Goal: Task Accomplishment & Management: Use online tool/utility

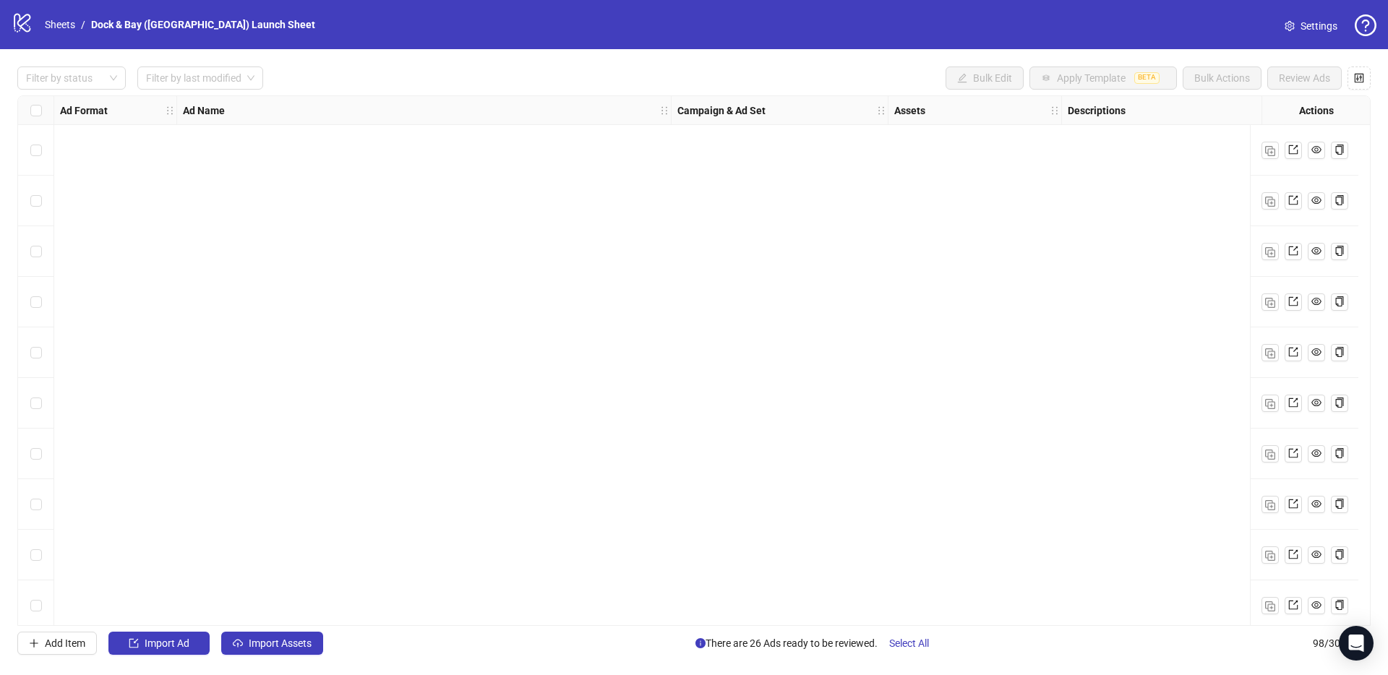
scroll to position [4465, 0]
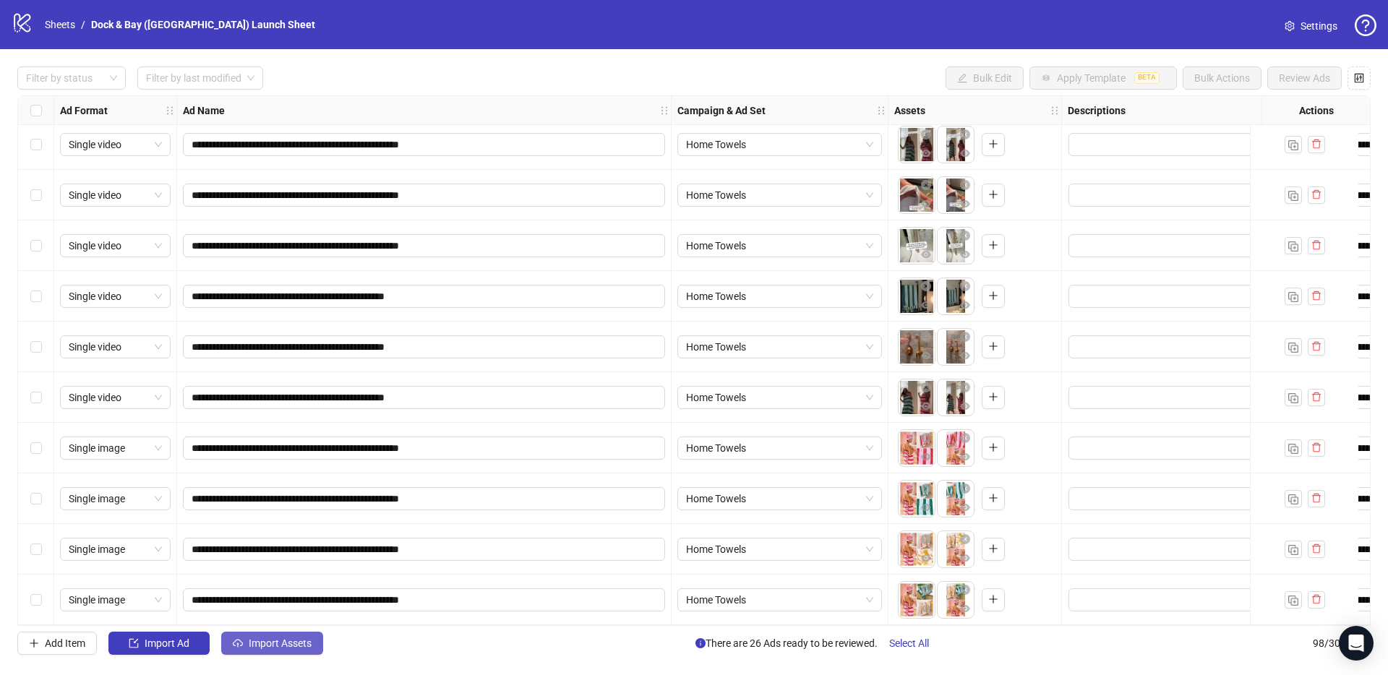
click at [286, 648] on span "Import Assets" at bounding box center [280, 644] width 63 height 12
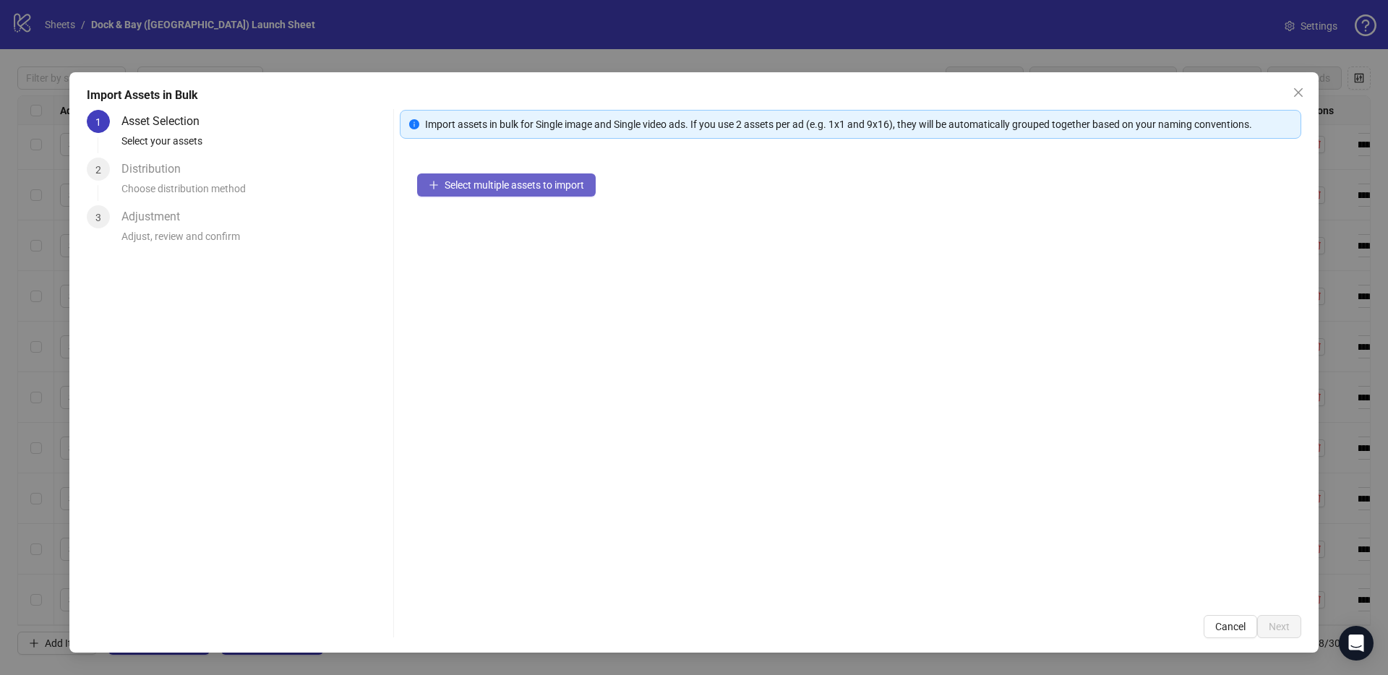
click at [461, 191] on button "Select multiple assets to import" at bounding box center [506, 185] width 179 height 23
click at [500, 192] on button "Select multiple assets to import" at bounding box center [506, 185] width 179 height 23
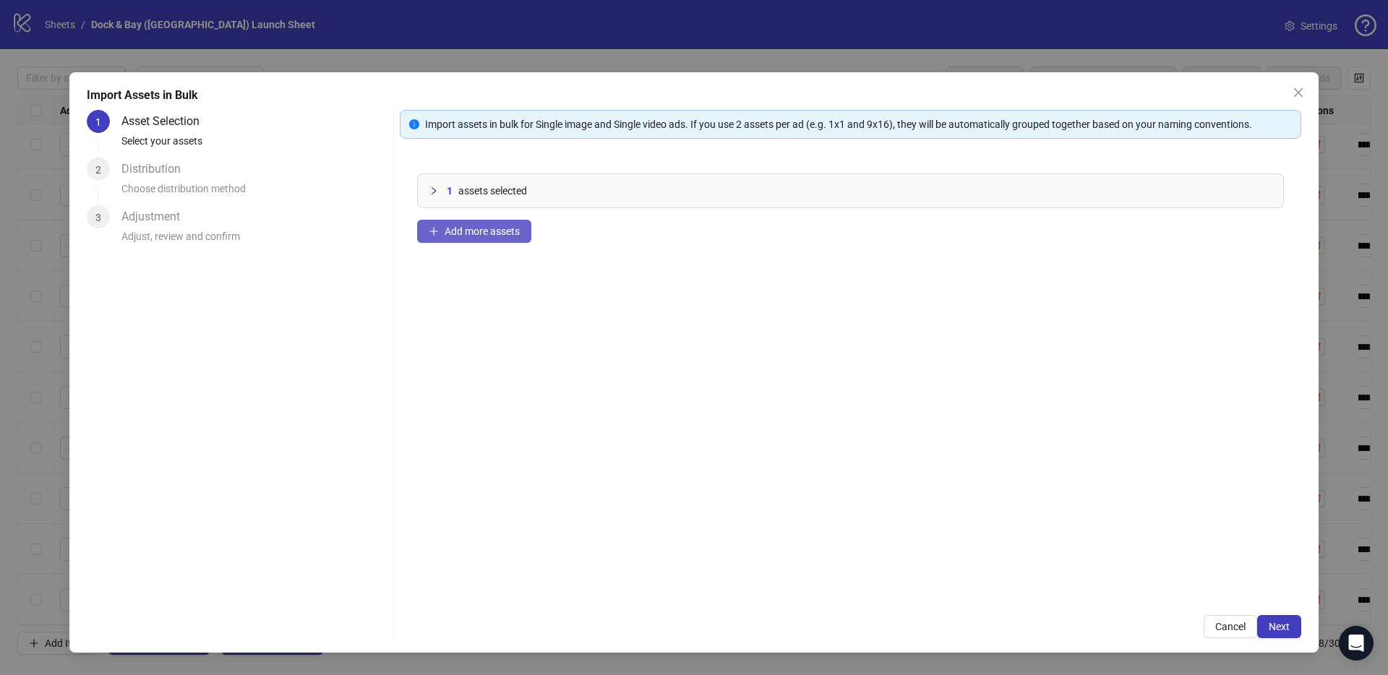
click at [493, 241] on button "Add more assets" at bounding box center [474, 231] width 114 height 23
click at [485, 233] on span "Add more assets" at bounding box center [482, 232] width 75 height 12
click at [451, 236] on span "Add more assets" at bounding box center [482, 232] width 75 height 12
click at [1280, 622] on span "Next" at bounding box center [1279, 627] width 21 height 12
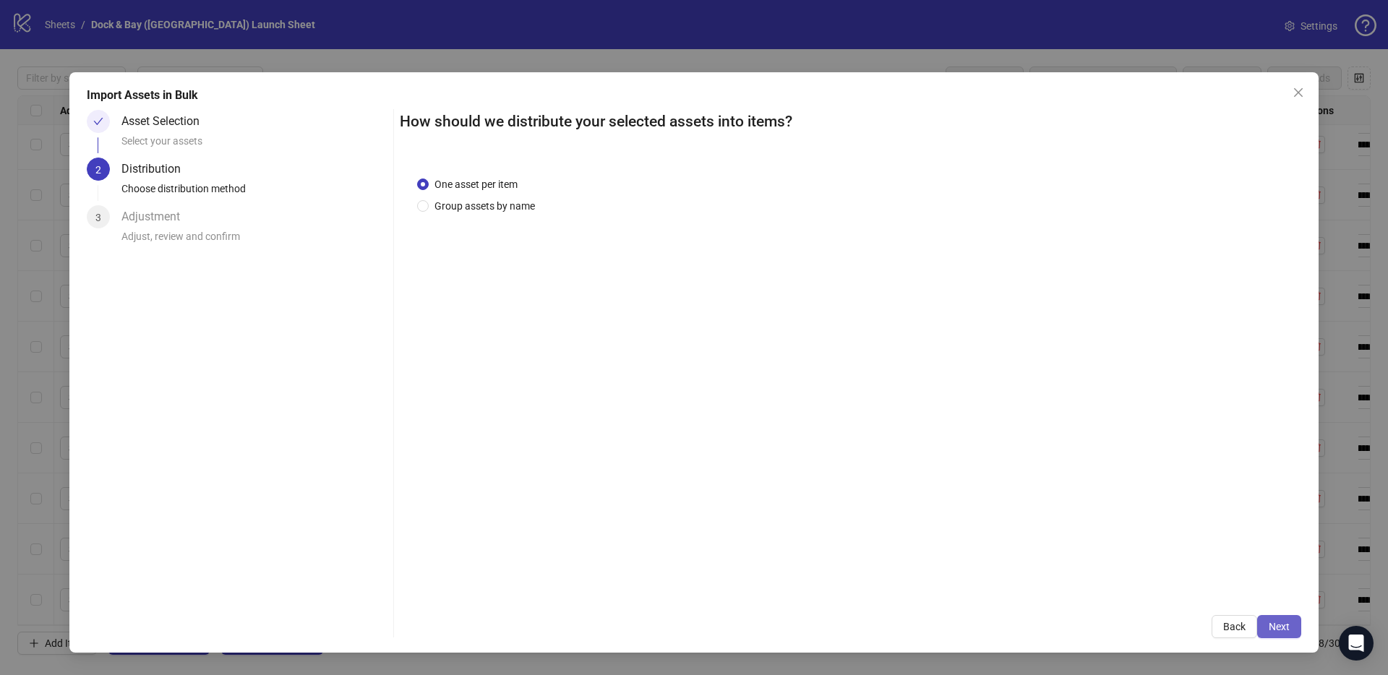
click at [1278, 628] on span "Next" at bounding box center [1279, 627] width 21 height 12
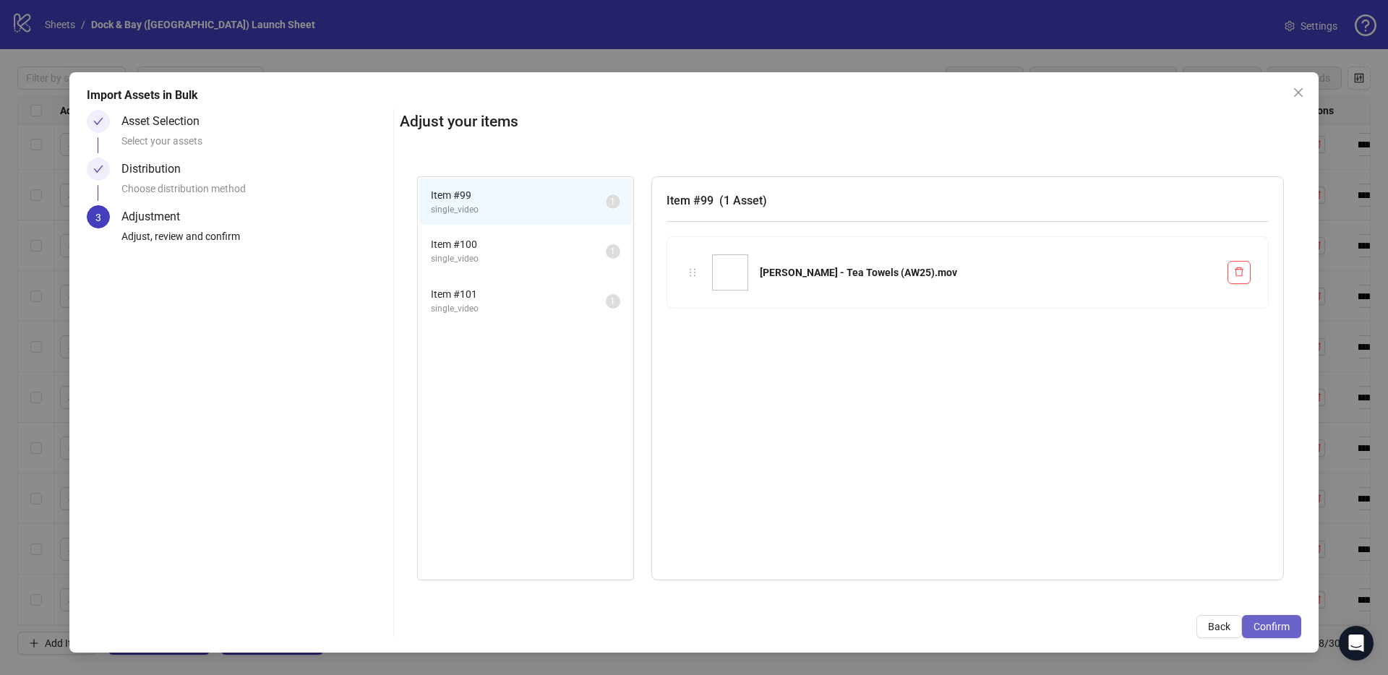
click at [1269, 628] on span "Confirm" at bounding box center [1272, 627] width 36 height 12
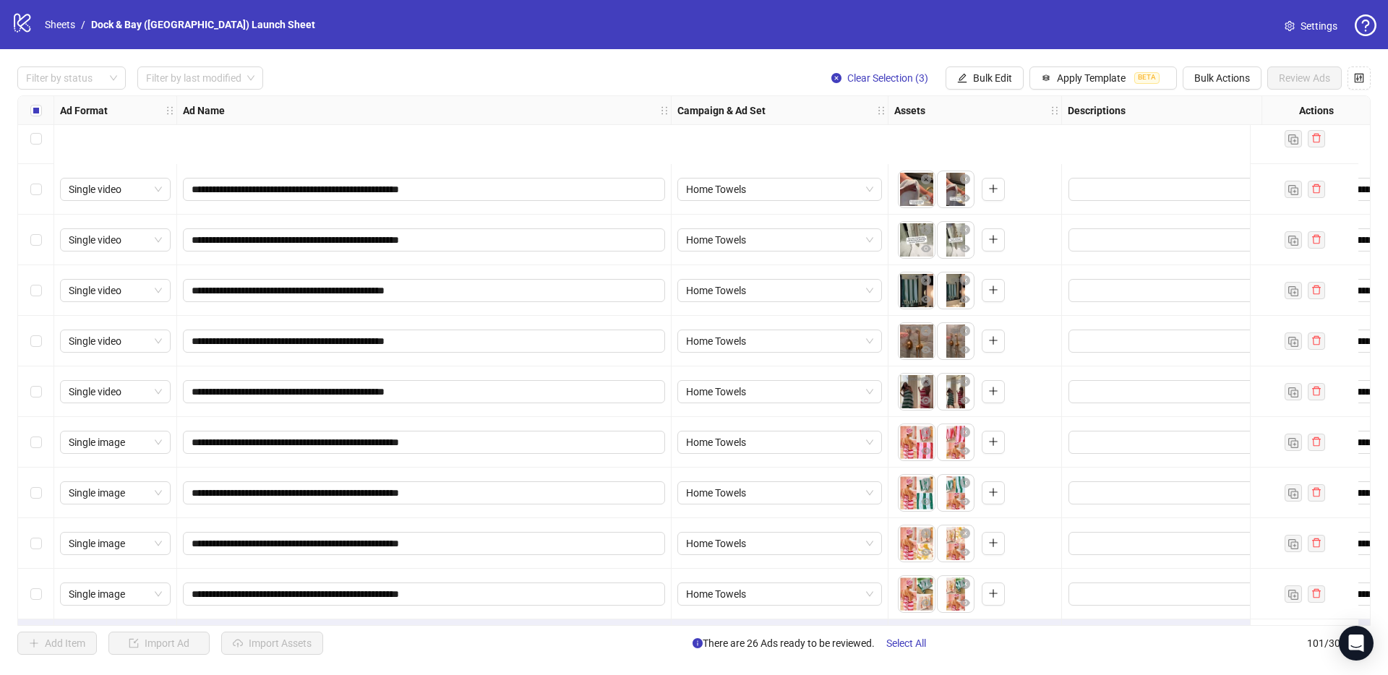
scroll to position [4617, 0]
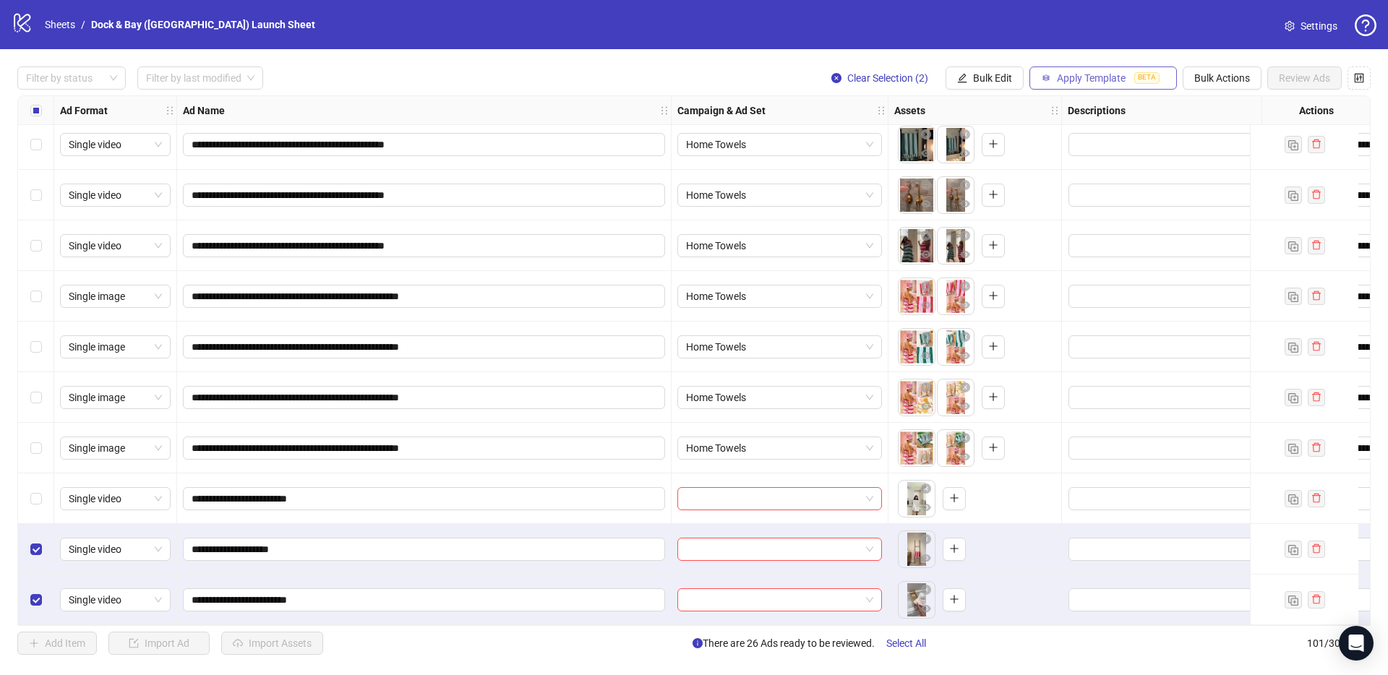
click at [1041, 77] on icon "button" at bounding box center [1046, 78] width 10 height 10
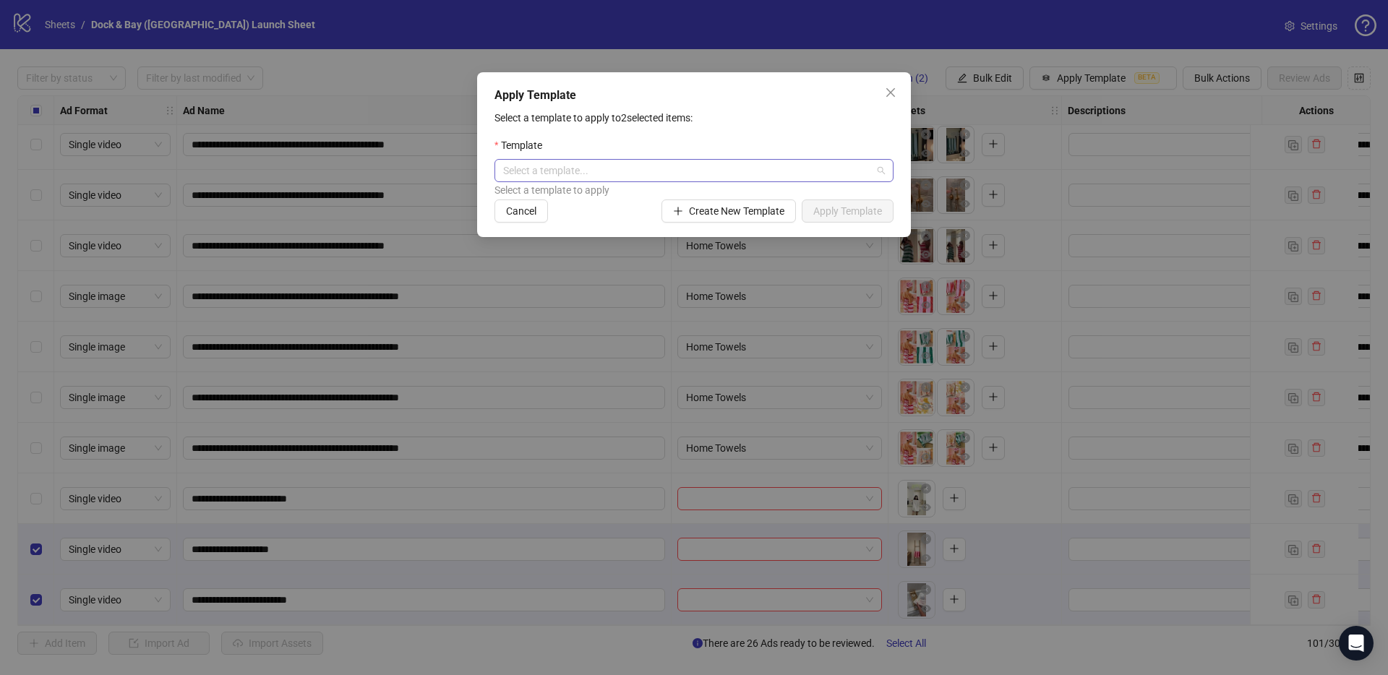
click at [682, 180] on input "search" at bounding box center [687, 171] width 369 height 22
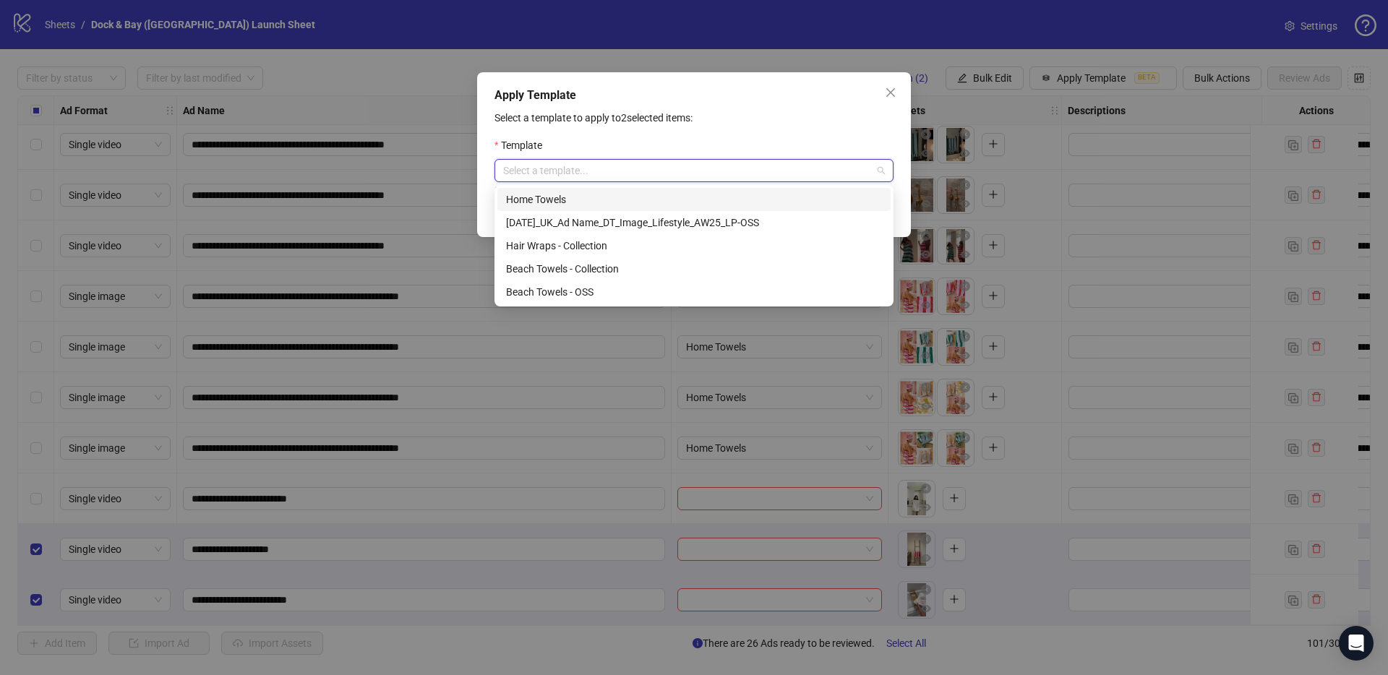
click at [628, 200] on div "Home Towels" at bounding box center [694, 200] width 376 height 16
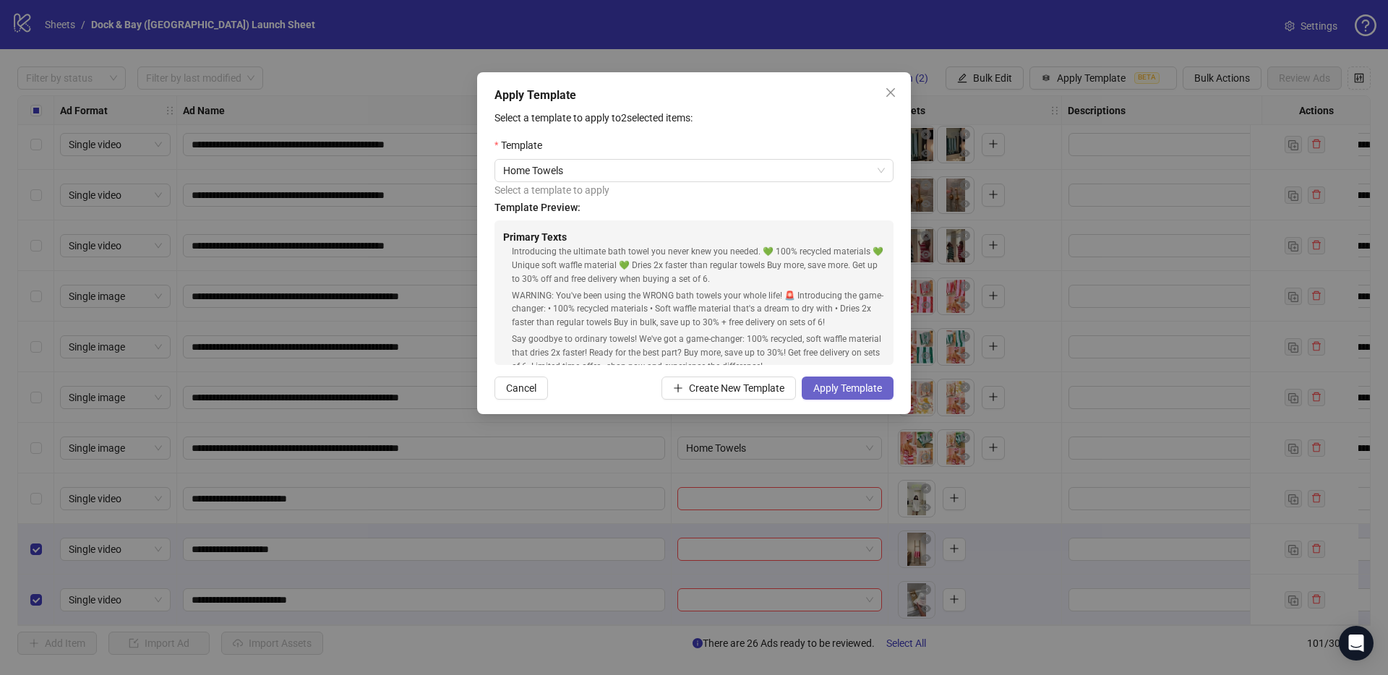
click at [832, 394] on button "Apply Template" at bounding box center [848, 388] width 92 height 23
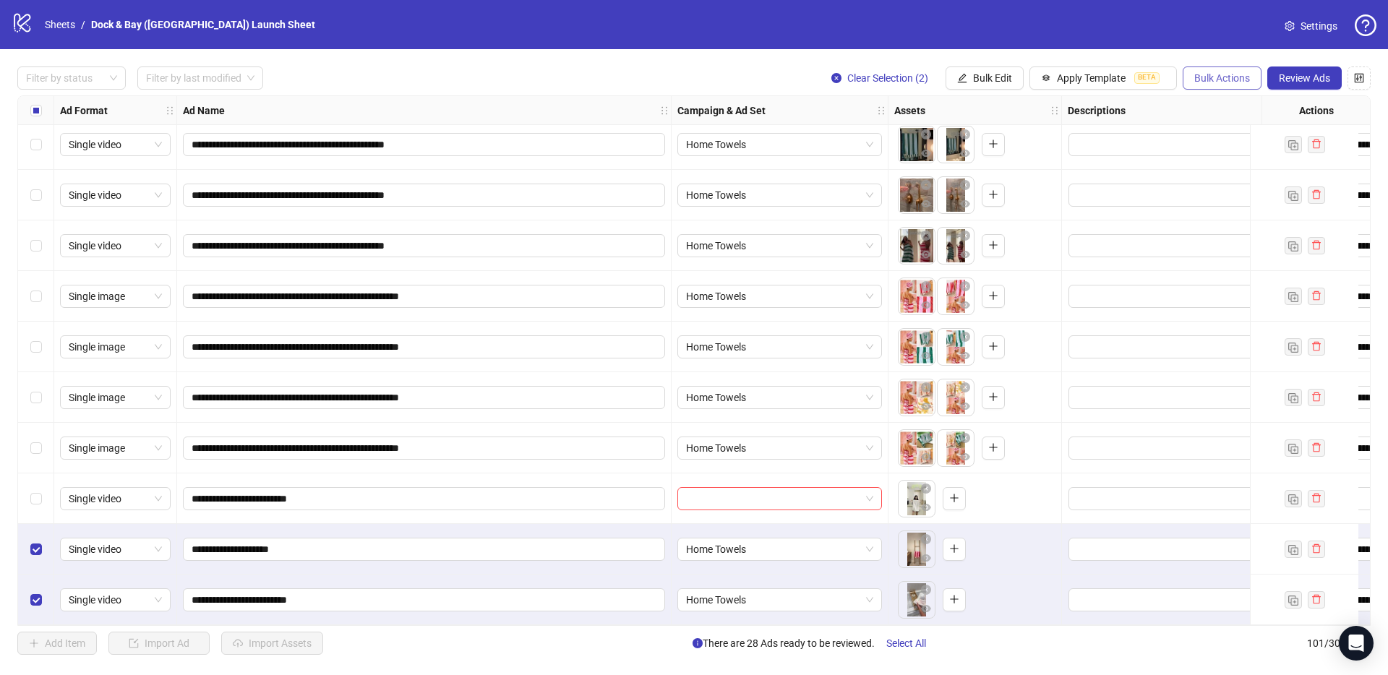
click at [1208, 79] on span "Bulk Actions" at bounding box center [1222, 78] width 56 height 12
click at [969, 77] on button "Bulk Edit" at bounding box center [985, 78] width 78 height 23
click at [747, 476] on div at bounding box center [780, 499] width 217 height 51
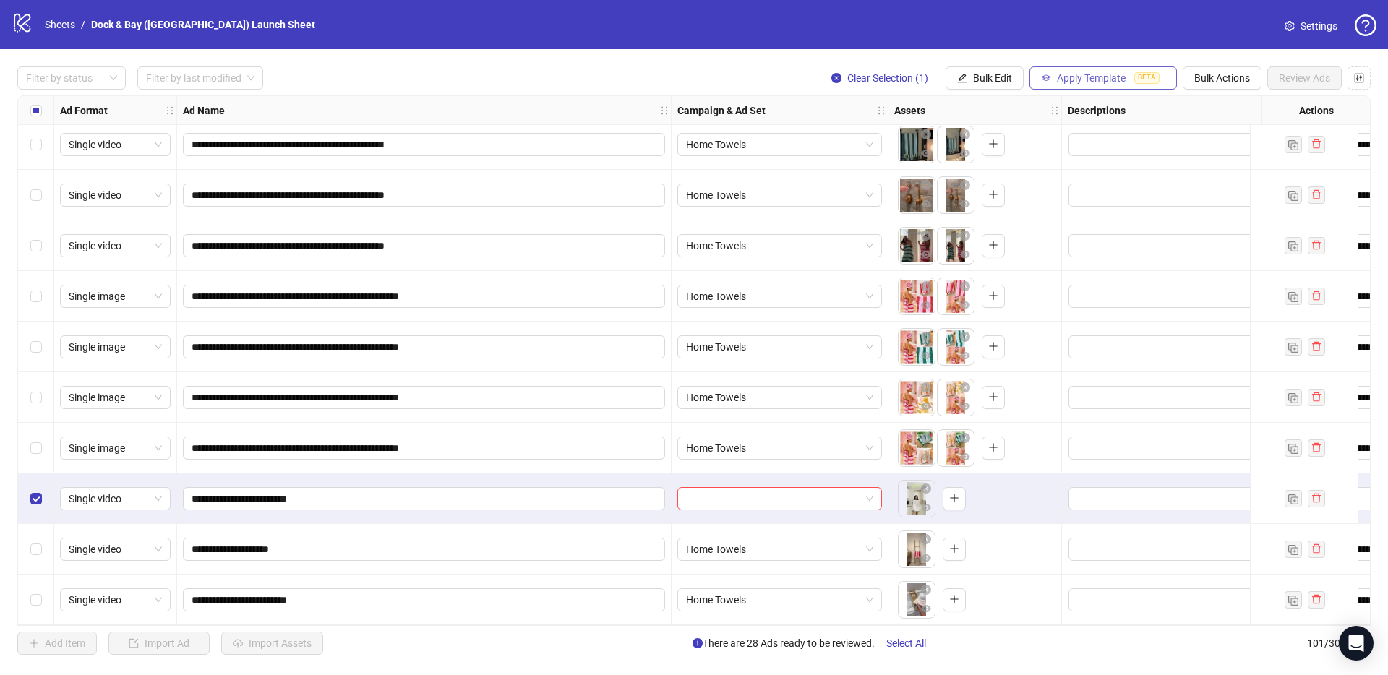
click at [1057, 80] on span "Apply Template" at bounding box center [1091, 78] width 69 height 12
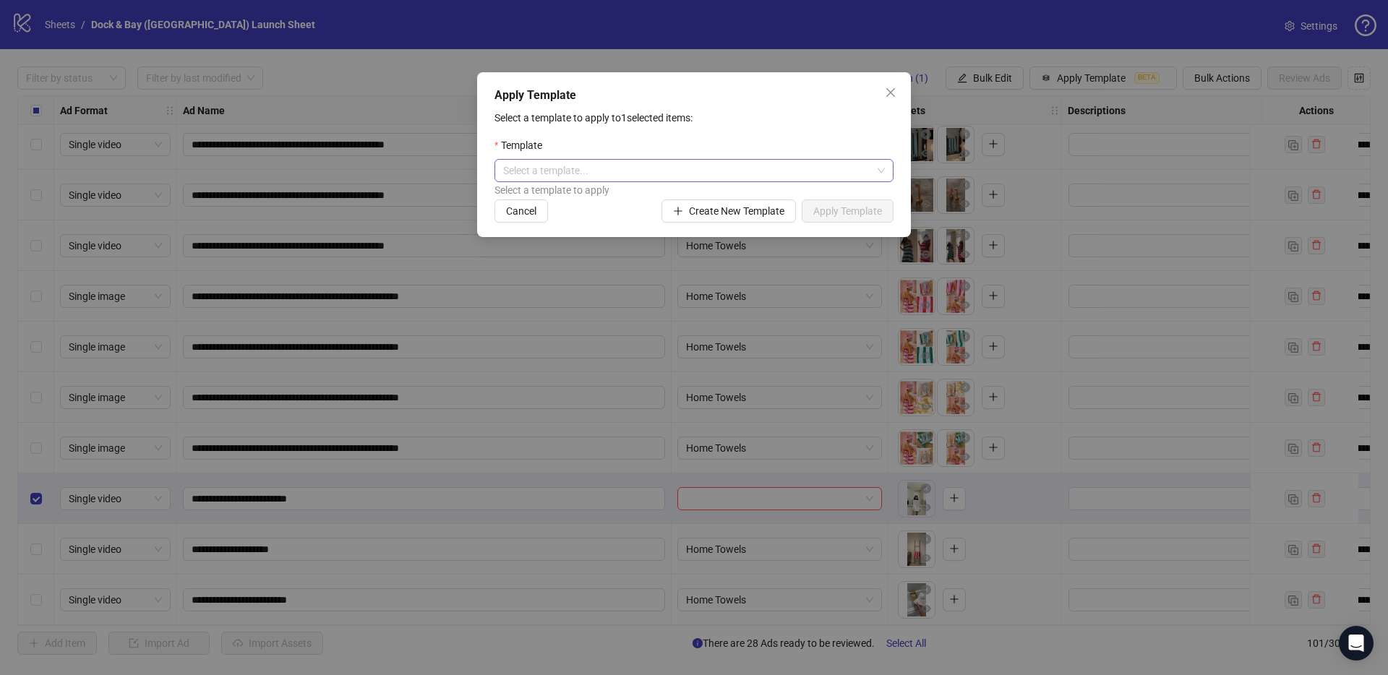
click at [721, 168] on input "search" at bounding box center [687, 171] width 369 height 22
click at [828, 87] on div "Apply Template" at bounding box center [694, 95] width 399 height 17
click at [887, 90] on icon "close" at bounding box center [891, 93] width 12 height 12
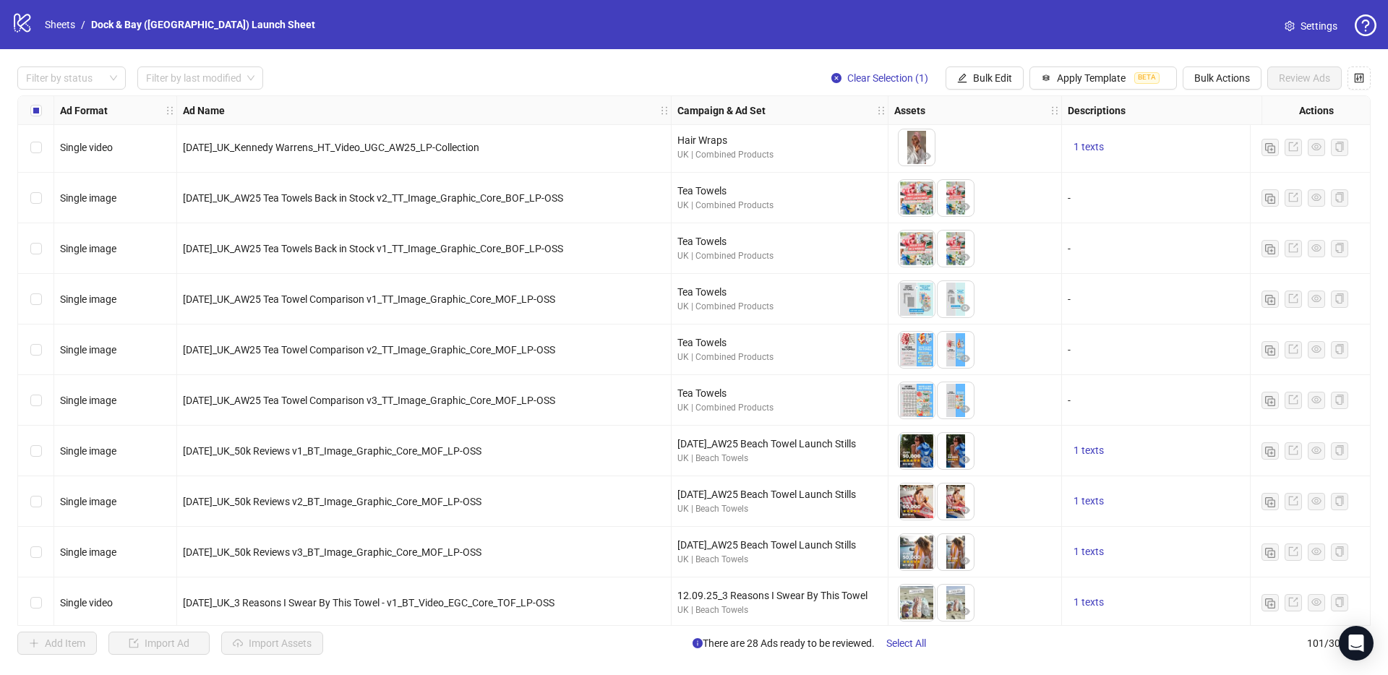
scroll to position [2807, 0]
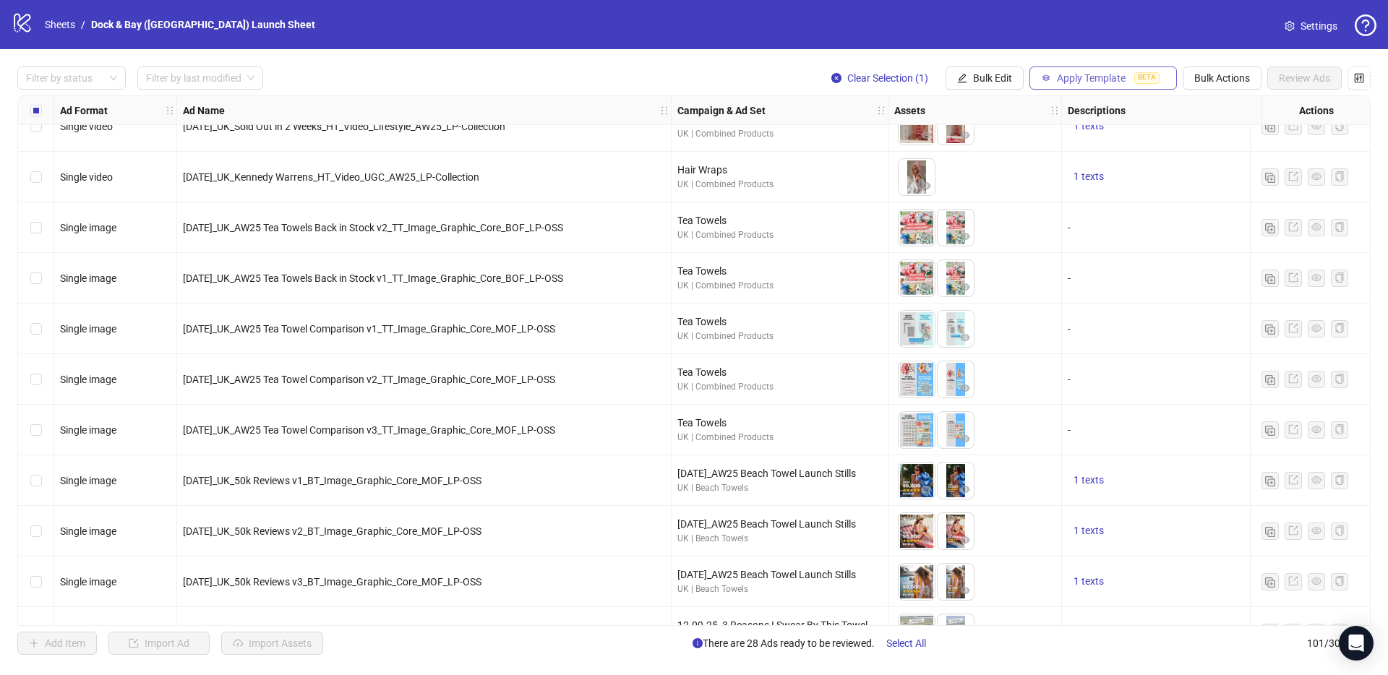
click at [1111, 74] on span "Apply Template" at bounding box center [1091, 78] width 69 height 12
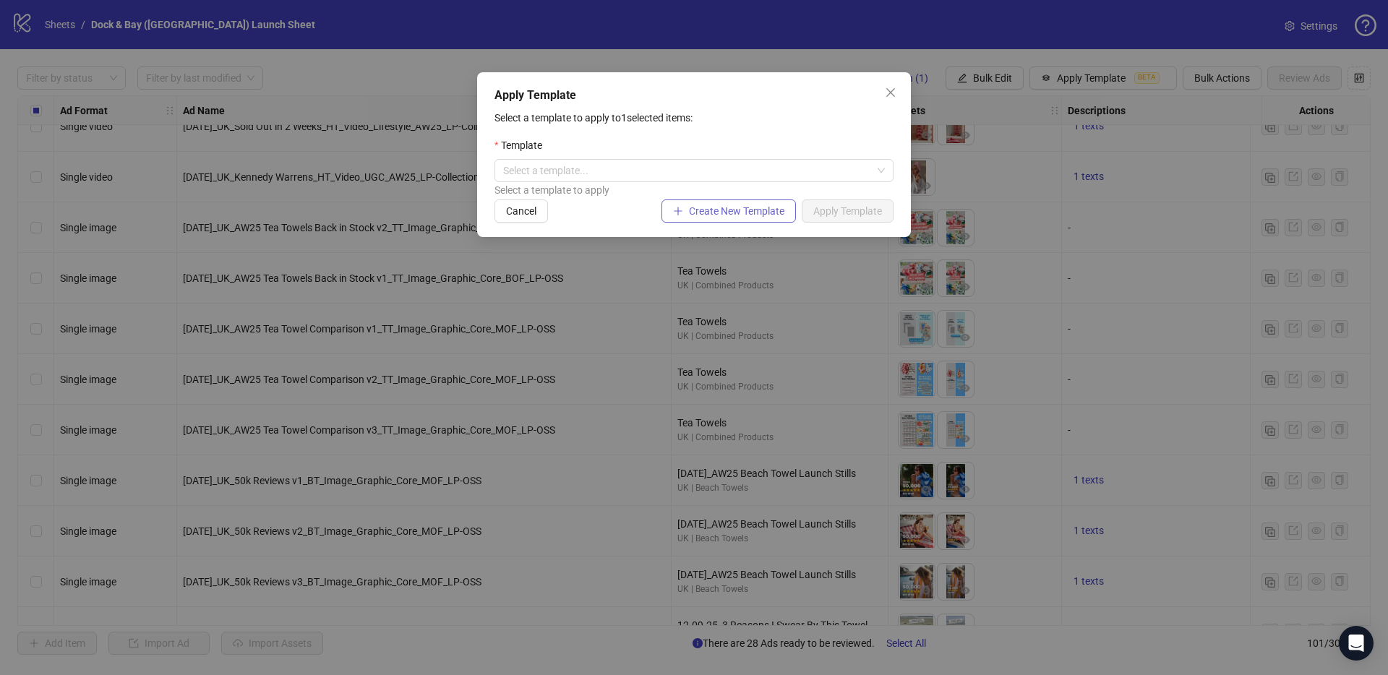
click at [760, 214] on span "Create New Template" at bounding box center [736, 211] width 95 height 12
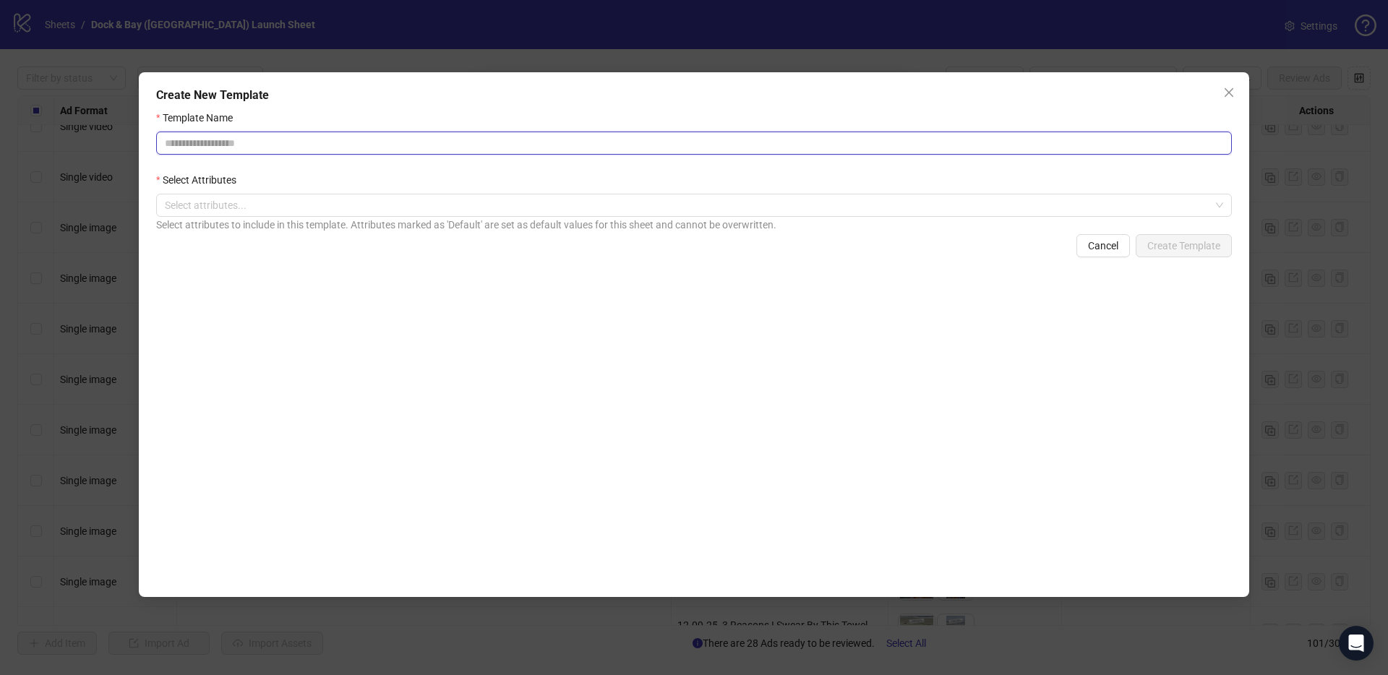
click at [474, 136] on input "Template Name" at bounding box center [694, 143] width 1076 height 23
click at [442, 200] on div at bounding box center [686, 205] width 1055 height 20
type input "**********"
